Goal: Find specific page/section: Find specific page/section

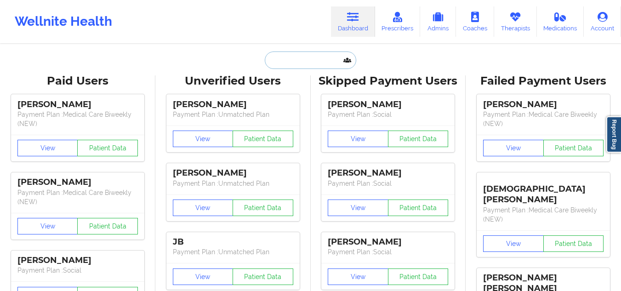
click at [275, 52] on input "text" at bounding box center [310, 60] width 91 height 17
paste input "[PERSON_NAME]"
type input "[PERSON_NAME]"
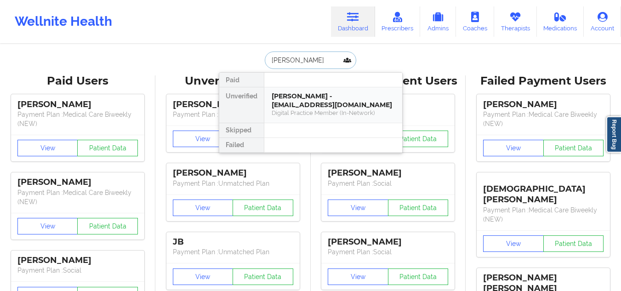
click at [301, 112] on div "Digital Practice Member (In-Network)" at bounding box center [333, 113] width 123 height 8
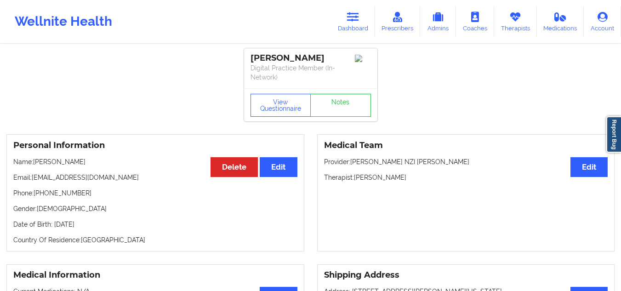
drag, startPoint x: 412, startPoint y: 175, endPoint x: 353, endPoint y: 172, distance: 59.4
click at [353, 172] on div "Medical Team Edit Provider: [PERSON_NAME] NZI [PERSON_NAME] Therapist: [PERSON_…" at bounding box center [466, 192] width 298 height 117
copy p "[PERSON_NAME]"
click at [515, 29] on link "Therapists" at bounding box center [515, 21] width 43 height 30
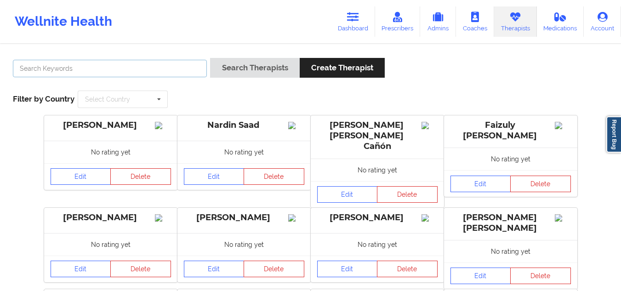
click at [159, 71] on input "text" at bounding box center [110, 68] width 194 height 17
paste input "[PERSON_NAME]"
type input "[PERSON_NAME]"
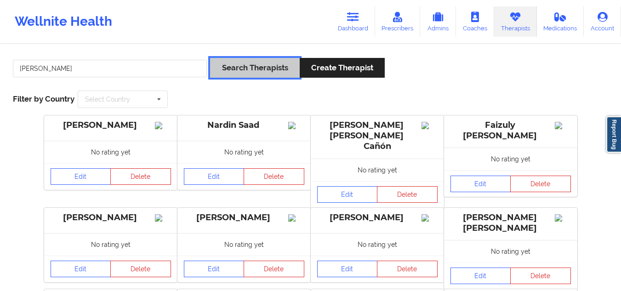
click at [252, 71] on button "Search Therapists" at bounding box center [254, 68] width 89 height 20
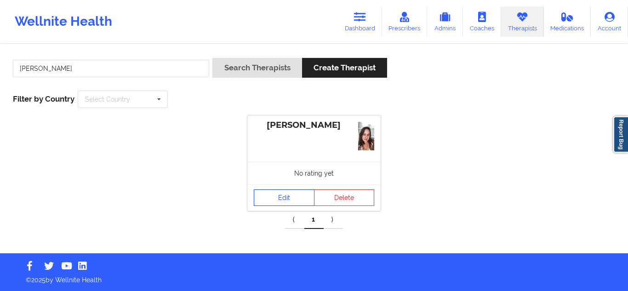
click at [281, 196] on link "Edit" at bounding box center [284, 197] width 61 height 17
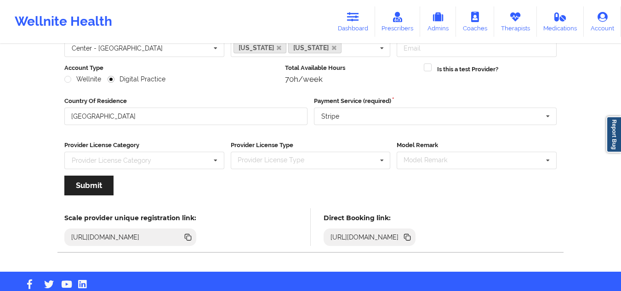
scroll to position [118, 0]
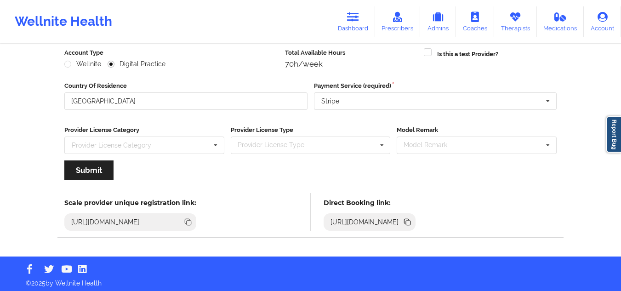
click at [191, 223] on icon at bounding box center [189, 223] width 5 height 5
click at [355, 19] on icon at bounding box center [353, 17] width 12 height 10
